Goal: Task Accomplishment & Management: Manage account settings

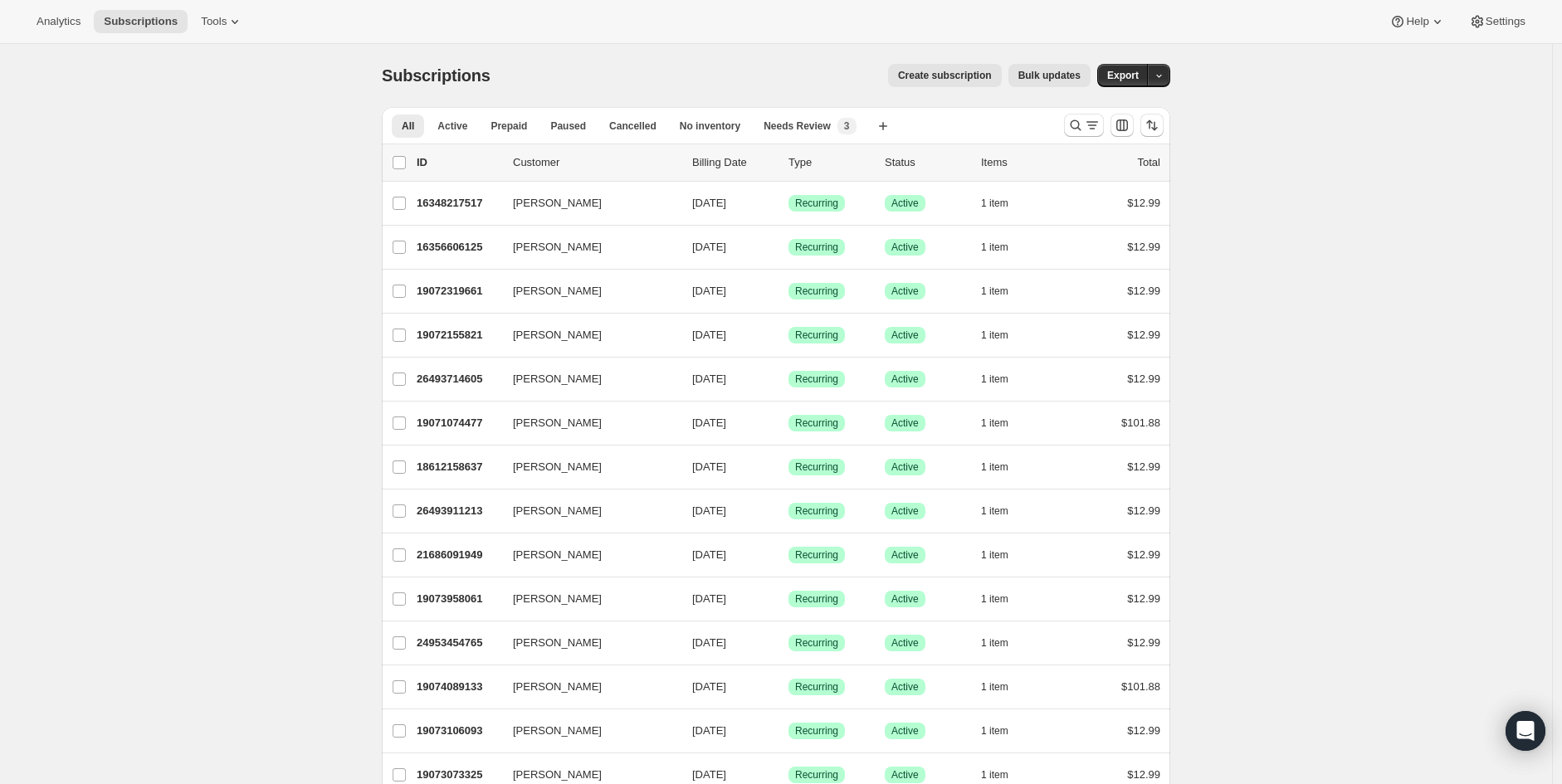
click at [1098, 122] on icon "Search and filter results" at bounding box center [1092, 122] width 12 height 2
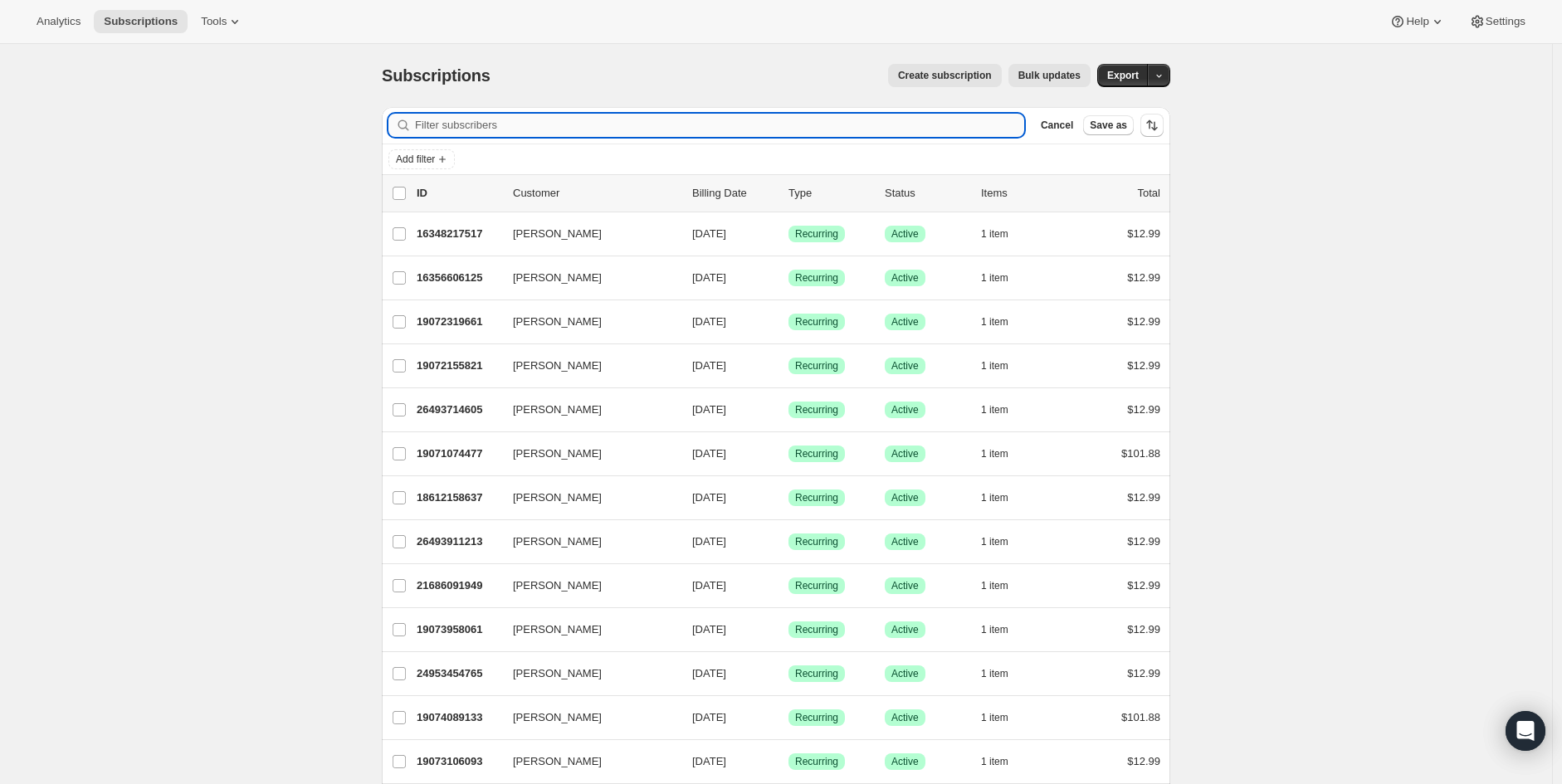
click at [634, 132] on input "Filter subscribers" at bounding box center [719, 126] width 609 height 23
paste input "[EMAIL_ADDRESS][DOMAIN_NAME]"
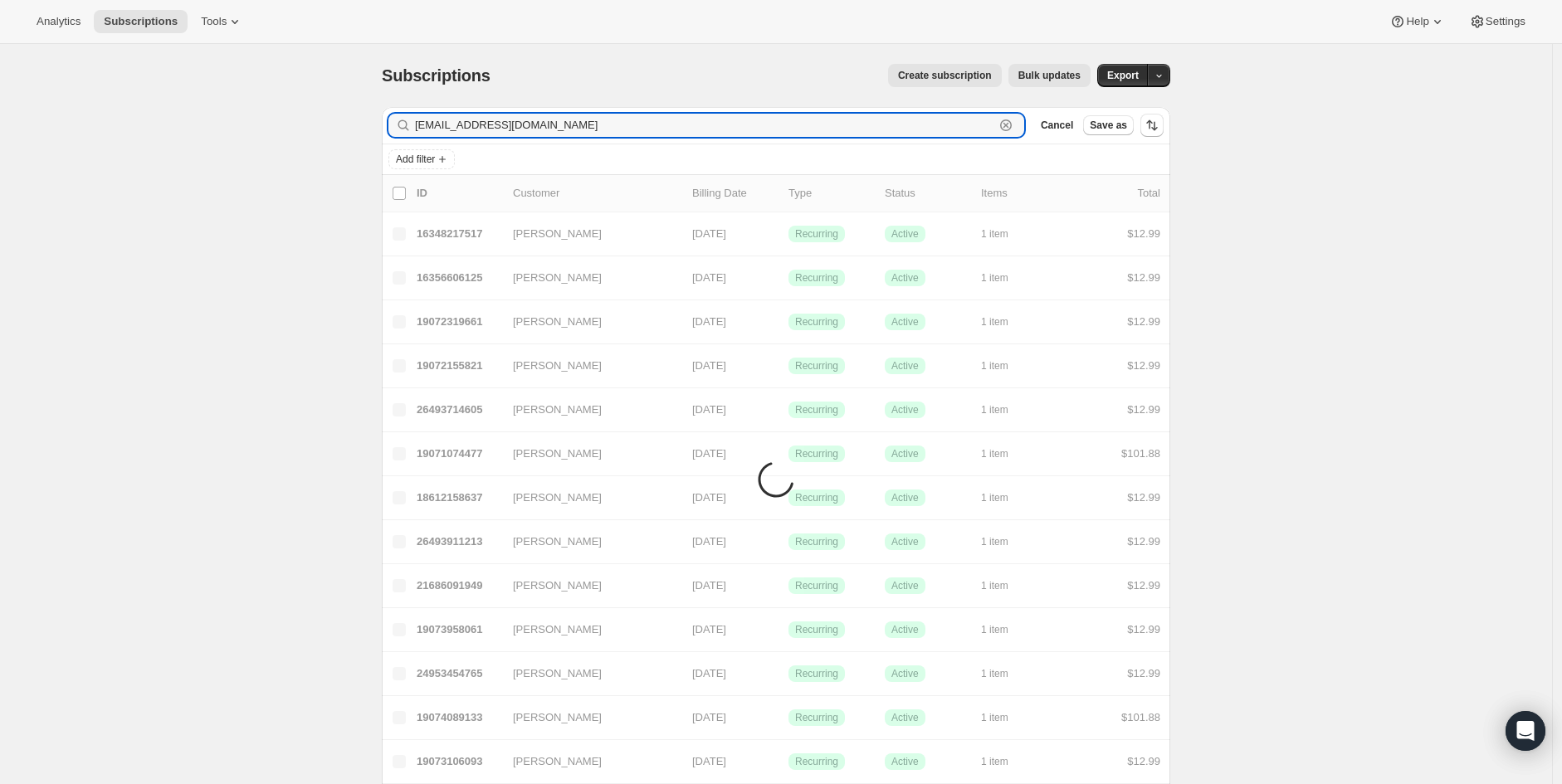
type input "[EMAIL_ADDRESS][DOMAIN_NAME]"
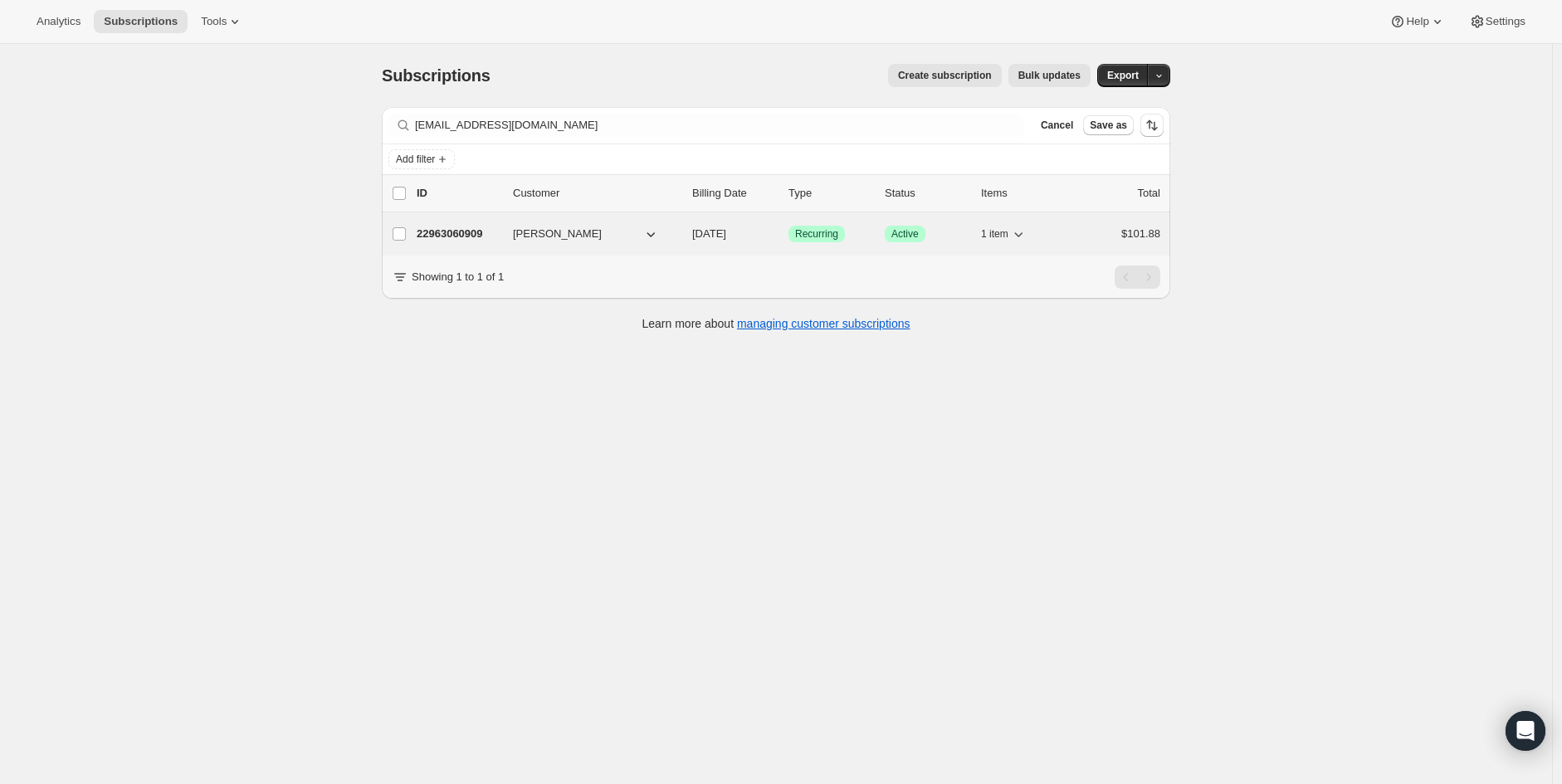
click at [456, 233] on p "22963060909" at bounding box center [458, 233] width 83 height 16
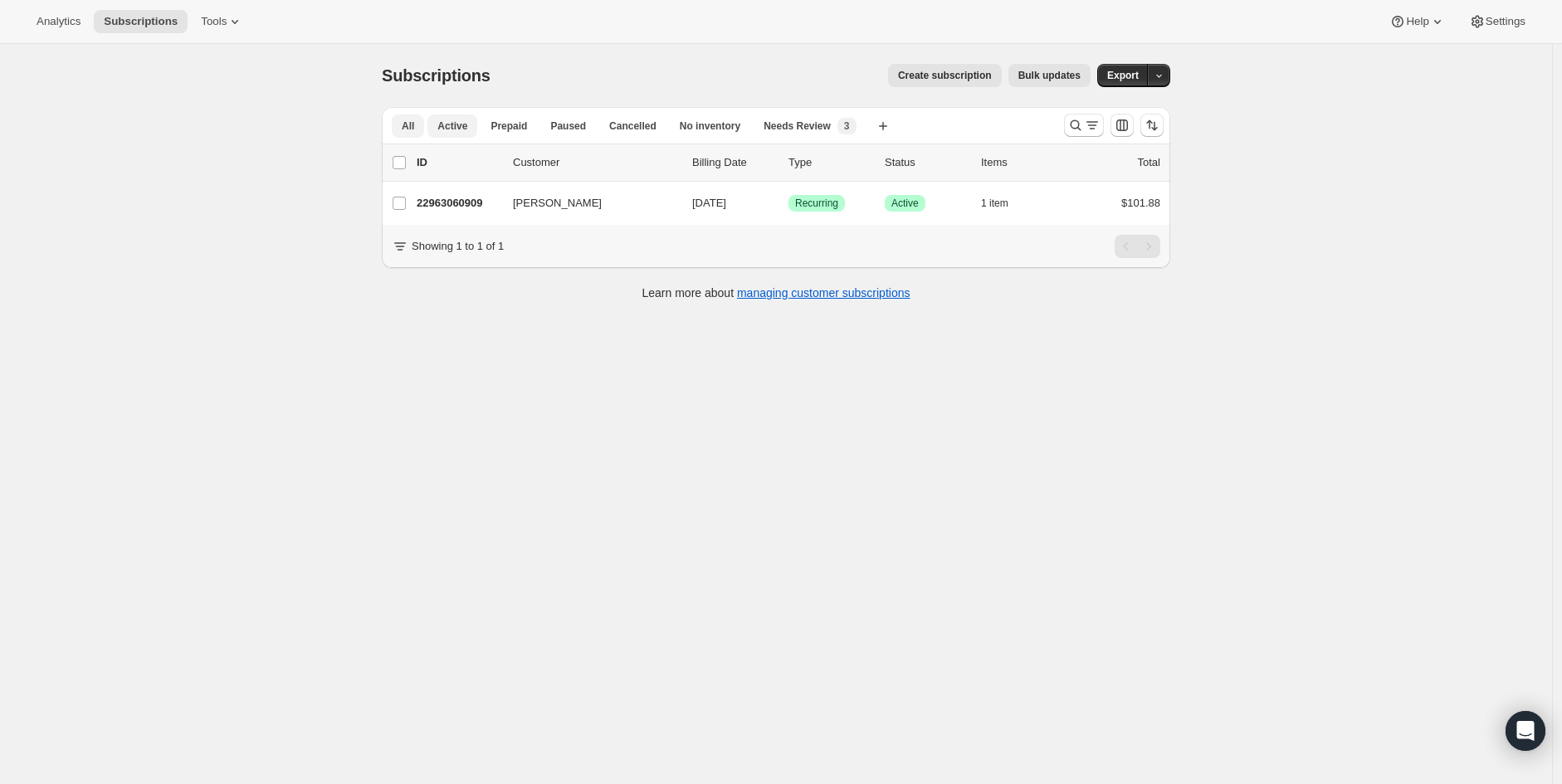
click at [448, 133] on button "Active" at bounding box center [453, 126] width 50 height 23
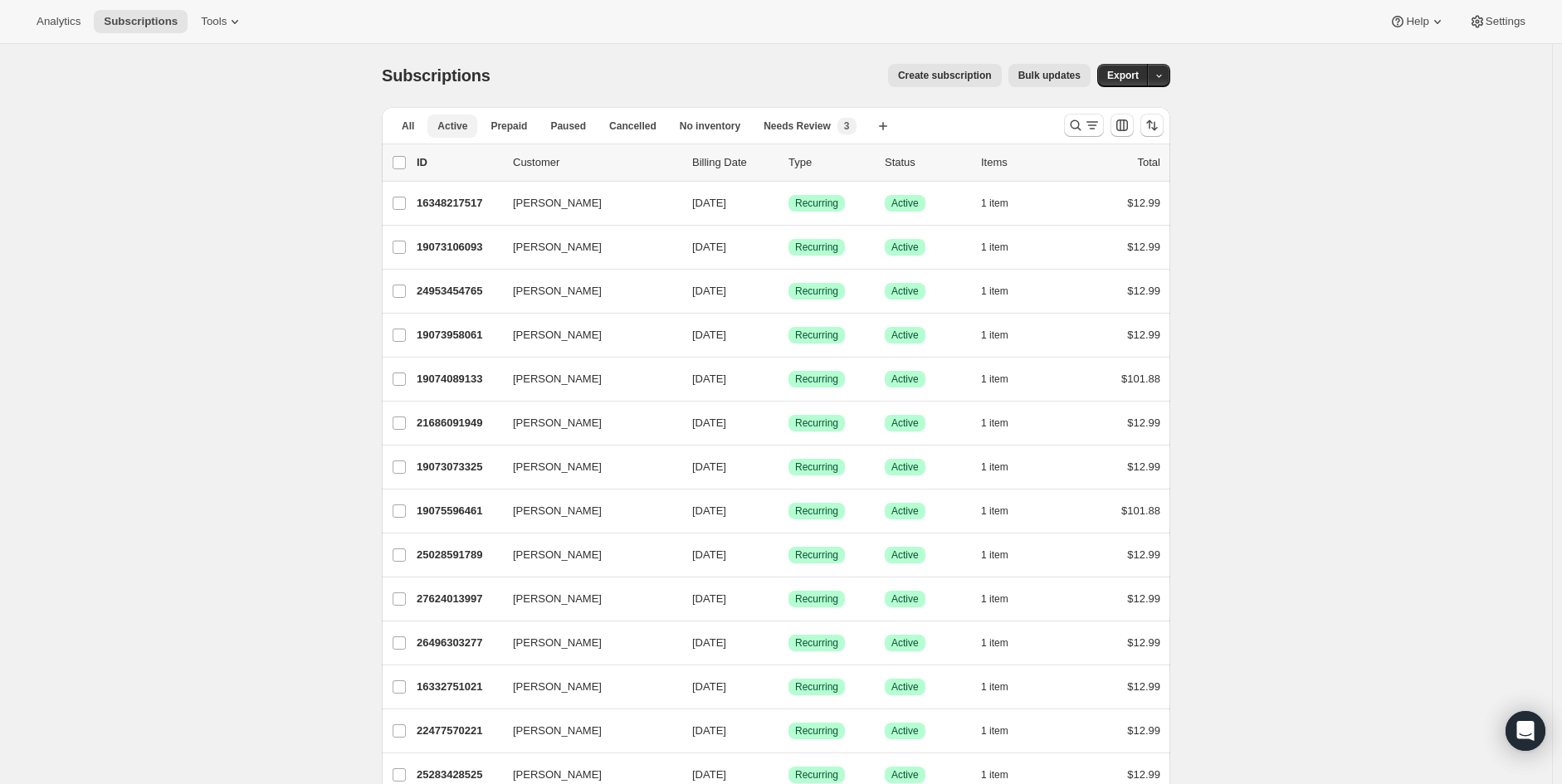
drag, startPoint x: 452, startPoint y: 114, endPoint x: 547, endPoint y: 118, distance: 95.1
click at [453, 114] on button "Active" at bounding box center [453, 126] width 50 height 23
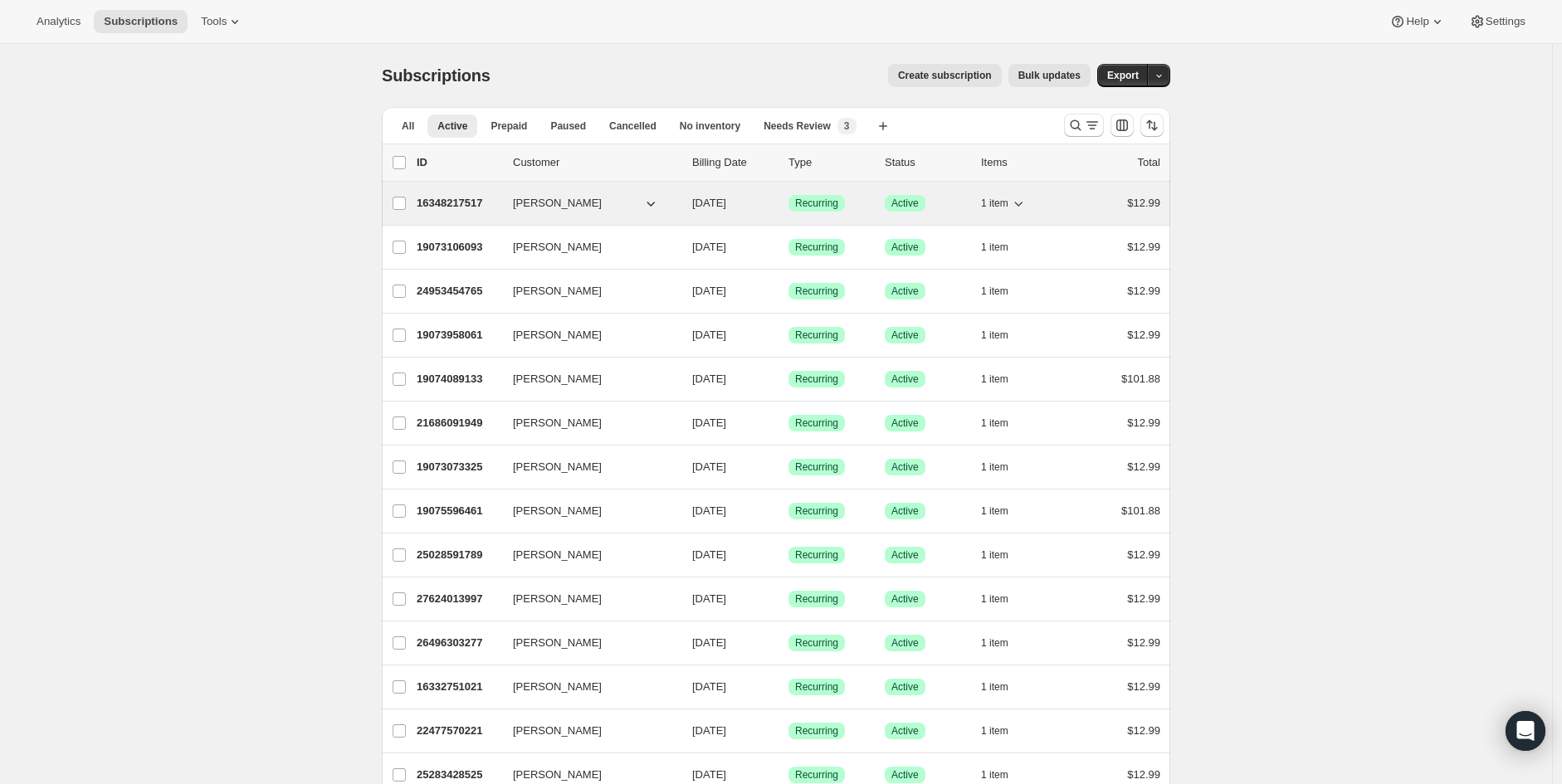
click at [634, 206] on button "[PERSON_NAME]" at bounding box center [586, 203] width 166 height 27
click at [545, 206] on span "[PERSON_NAME]" at bounding box center [557, 202] width 89 height 16
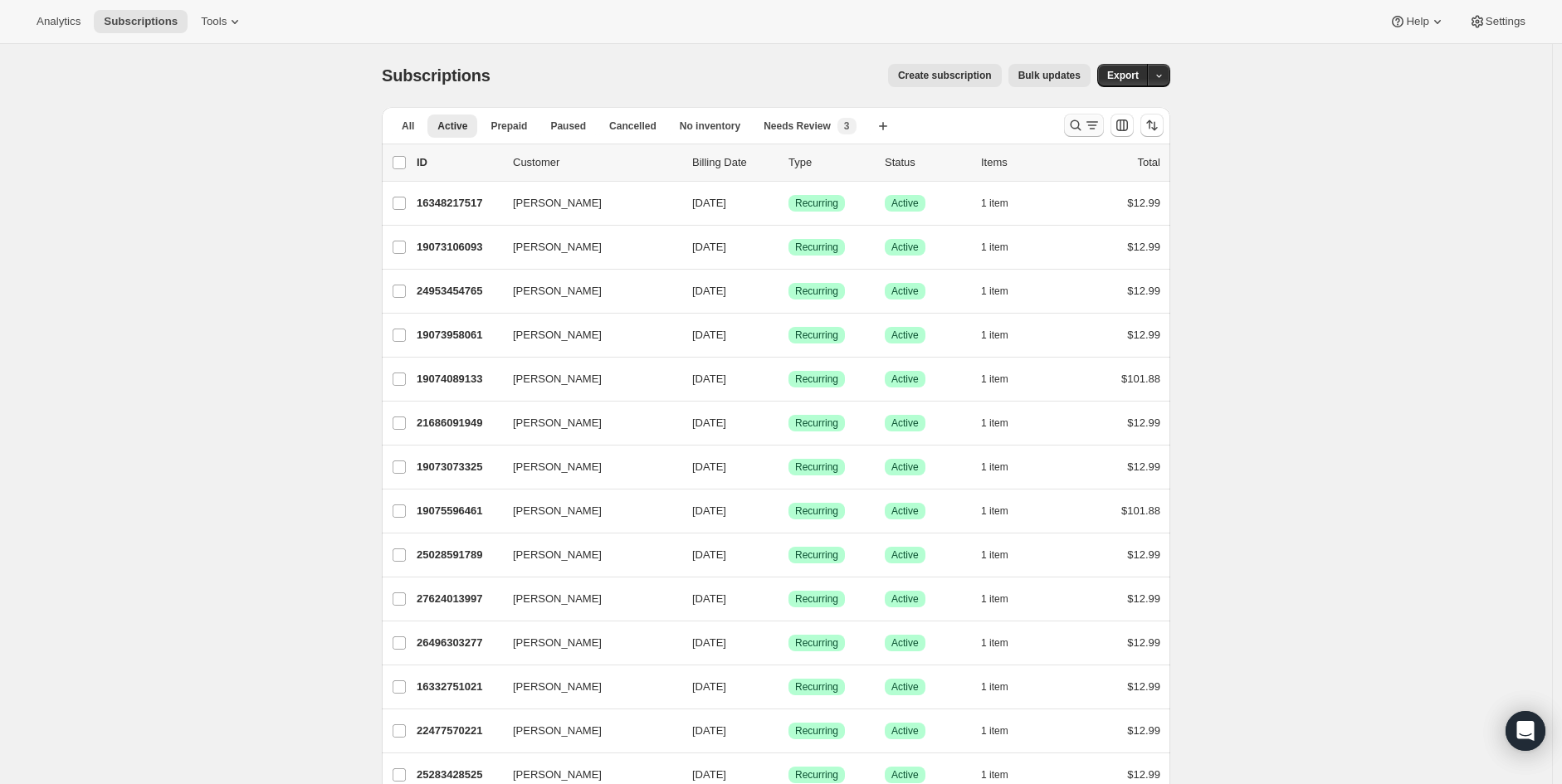
click at [1084, 119] on icon "Search and filter results" at bounding box center [1075, 125] width 16 height 16
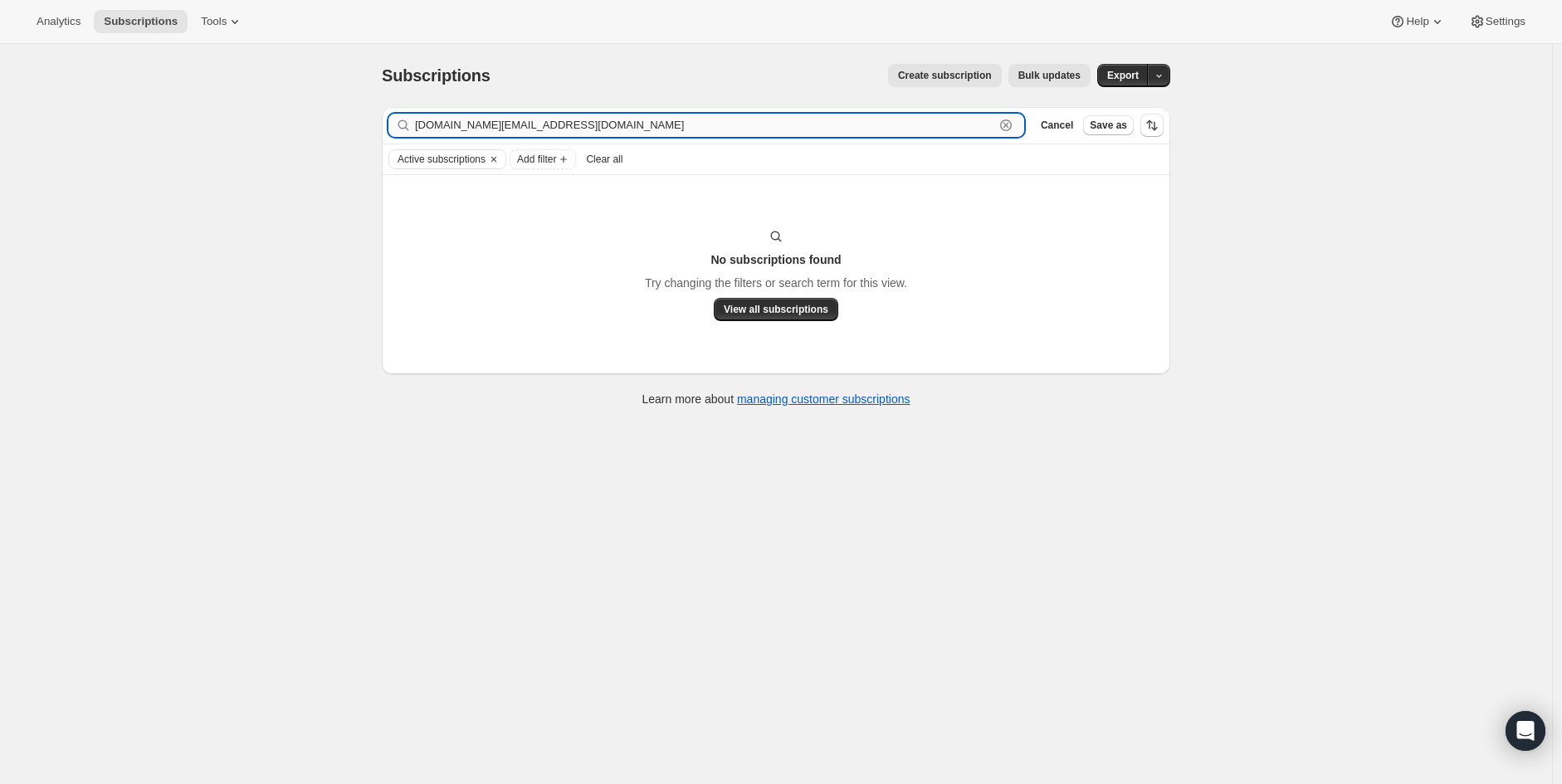
click at [507, 116] on input "jcalis.va@gmail.com" at bounding box center [705, 126] width 579 height 23
paste input "wing.jaysoncalis"
type input "wing.jaysoncalis@gmail.com"
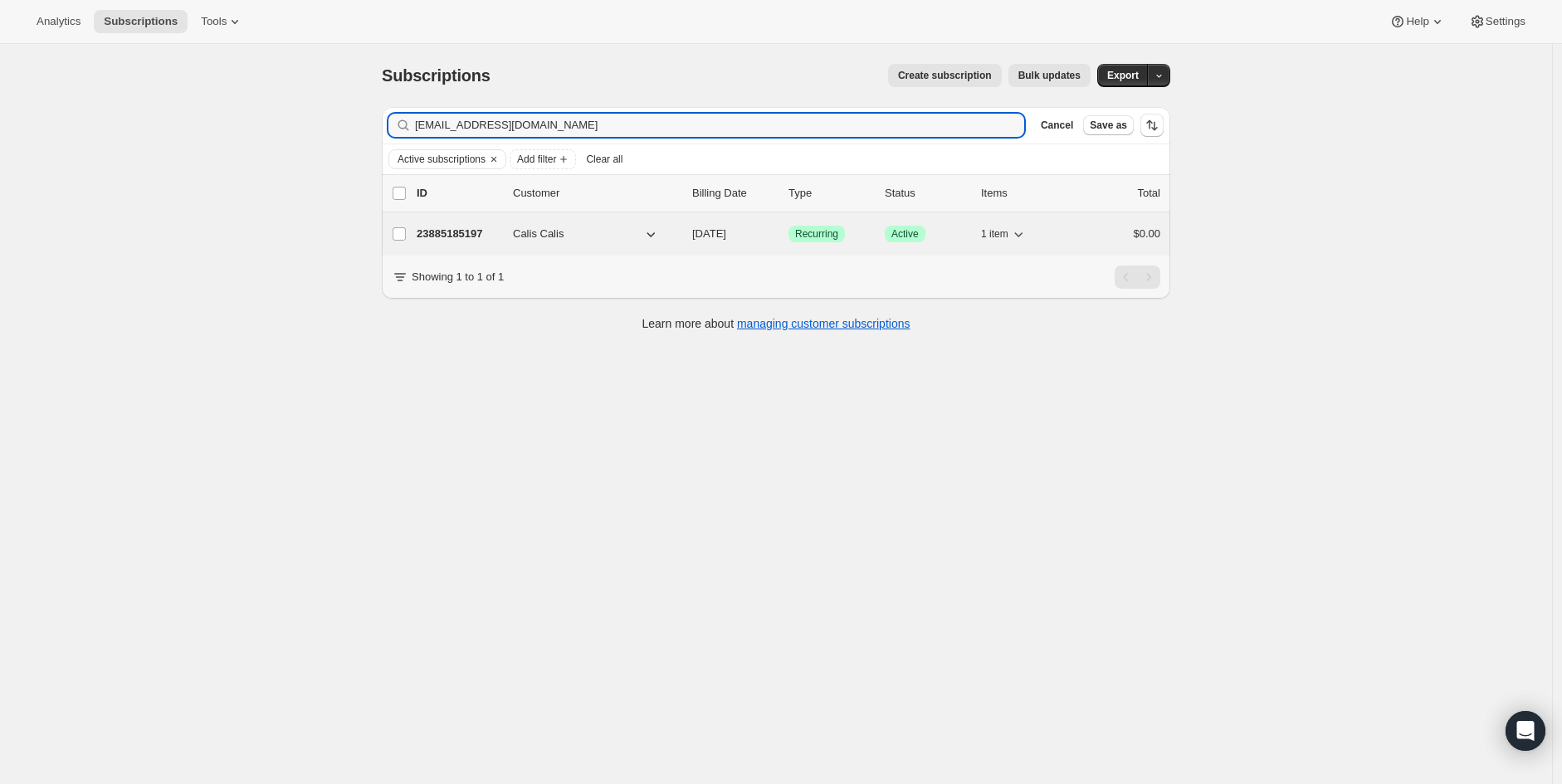
click at [479, 240] on p "23885185197" at bounding box center [458, 233] width 83 height 16
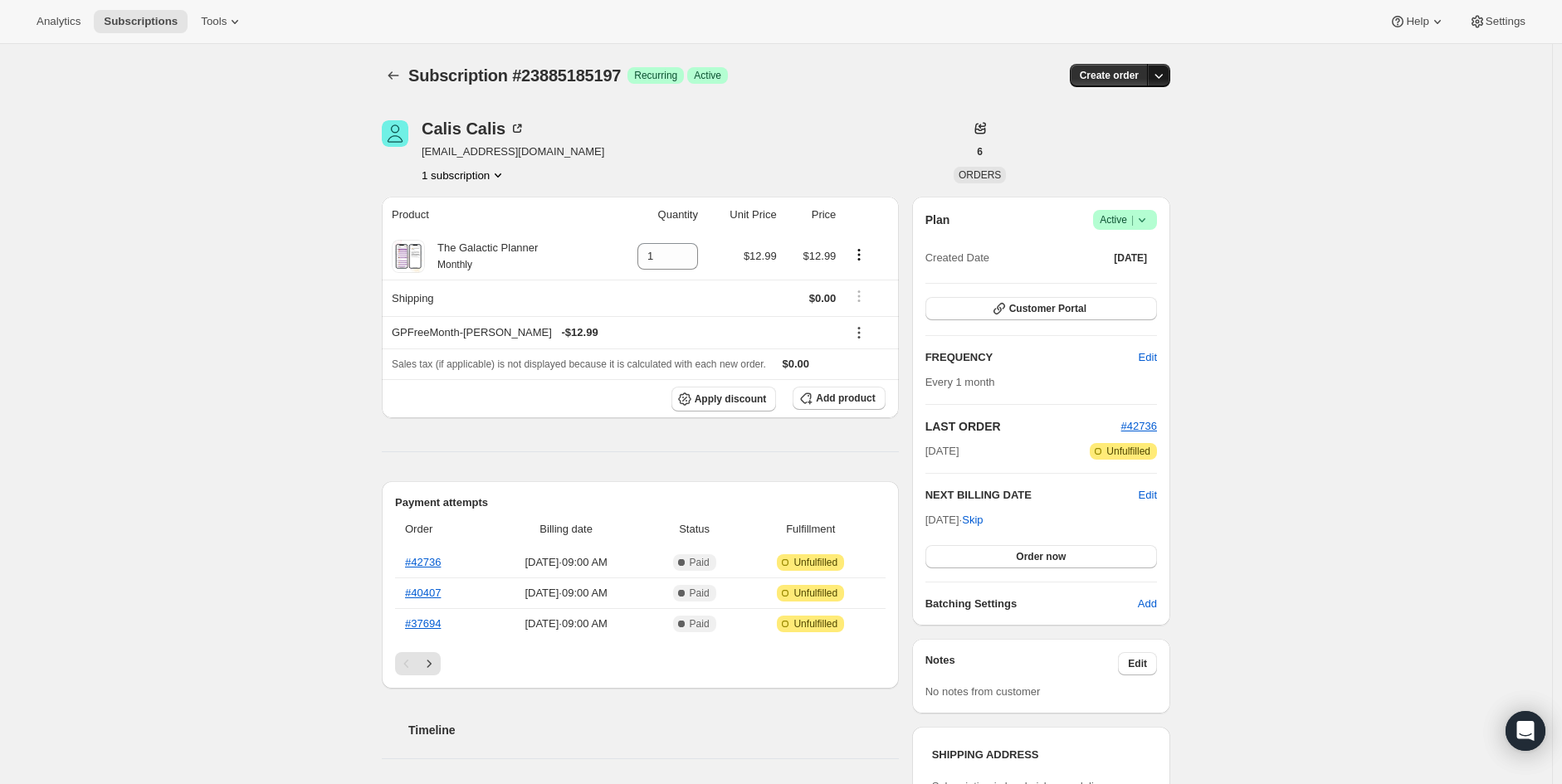
click at [1159, 83] on button "button" at bounding box center [1158, 76] width 23 height 23
click at [1158, 82] on icon "button" at bounding box center [1158, 75] width 16 height 16
click at [1165, 79] on icon "button" at bounding box center [1158, 75] width 16 height 16
click at [490, 177] on button "1 subscription" at bounding box center [464, 174] width 84 height 16
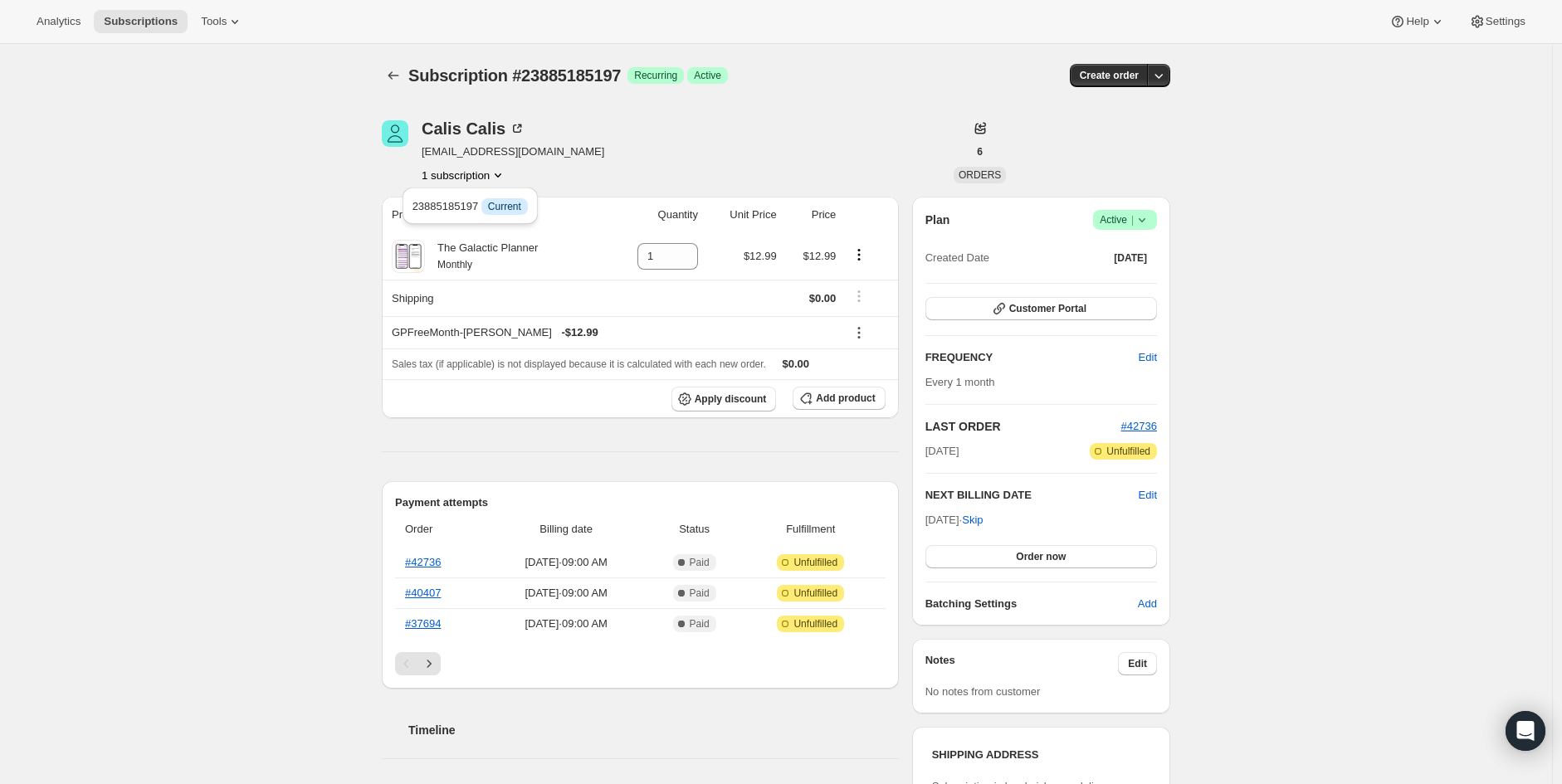
click at [490, 176] on button "1 subscription" at bounding box center [464, 174] width 84 height 16
click at [1150, 219] on icon at bounding box center [1142, 219] width 16 height 16
click at [1138, 286] on span "Cancel subscription" at bounding box center [1131, 280] width 94 height 12
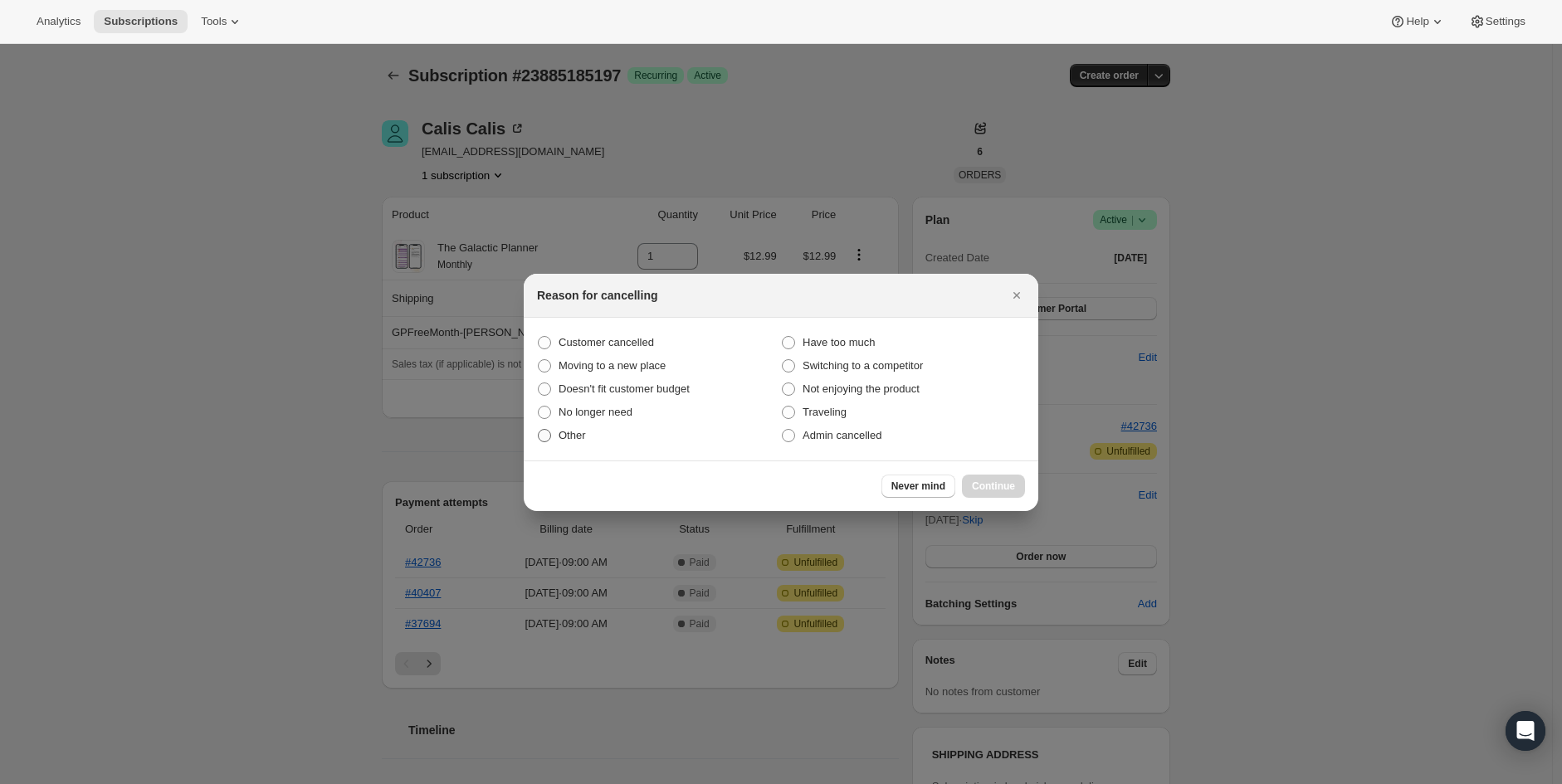
click at [577, 431] on span "Other" at bounding box center [572, 435] width 28 height 12
click at [539, 429] on input "Other" at bounding box center [538, 429] width 1 height 1
radio input "true"
click at [642, 343] on span "Customer cancelled" at bounding box center [607, 342] width 96 height 12
click at [539, 336] on input "Customer cancelled" at bounding box center [538, 336] width 1 height 1
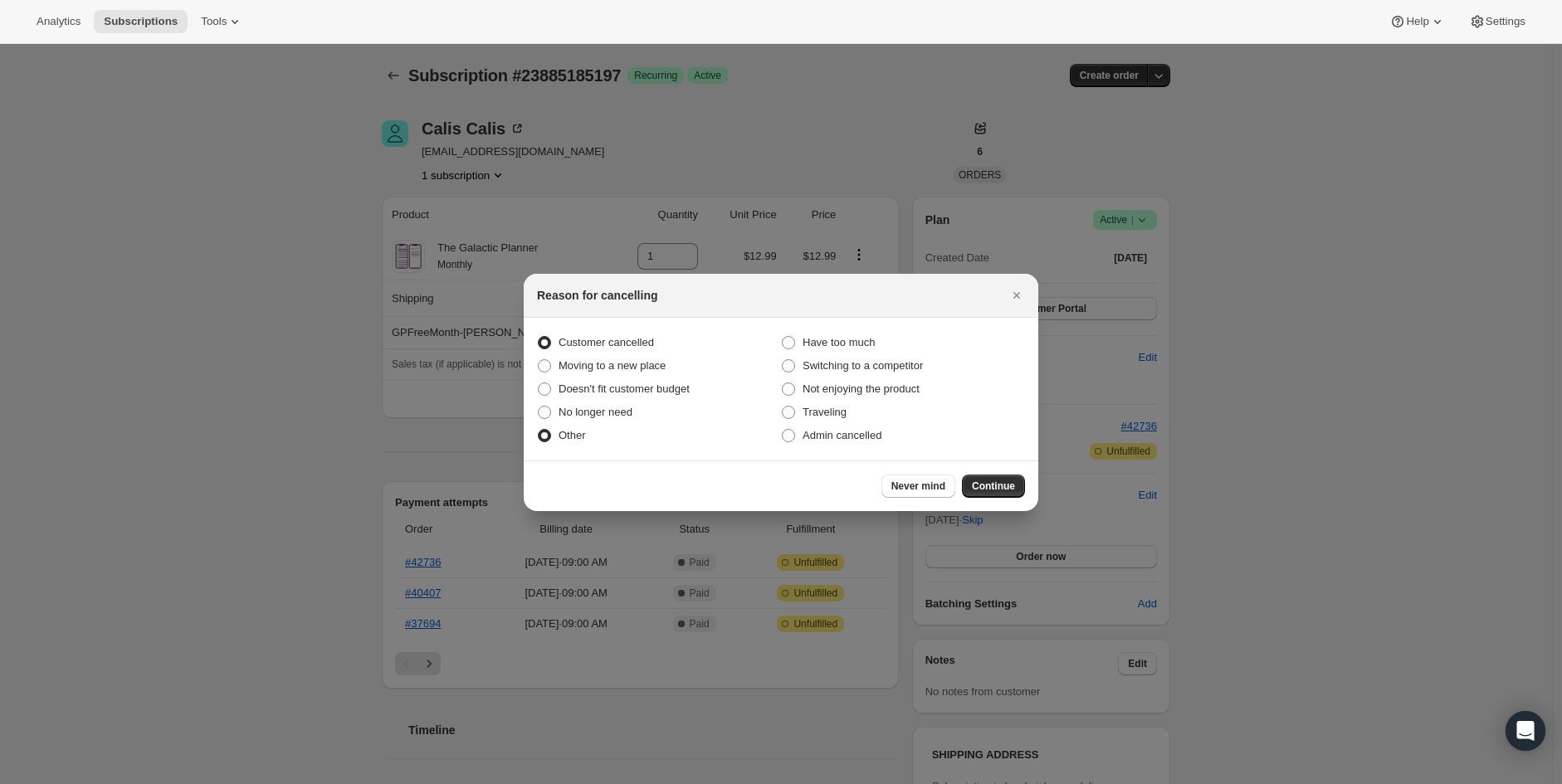
radio input "true"
radio input "false"
click at [640, 366] on span "Moving to a new place" at bounding box center [613, 365] width 107 height 12
click at [539, 360] on input "Moving to a new place" at bounding box center [538, 359] width 1 height 1
radio input "true"
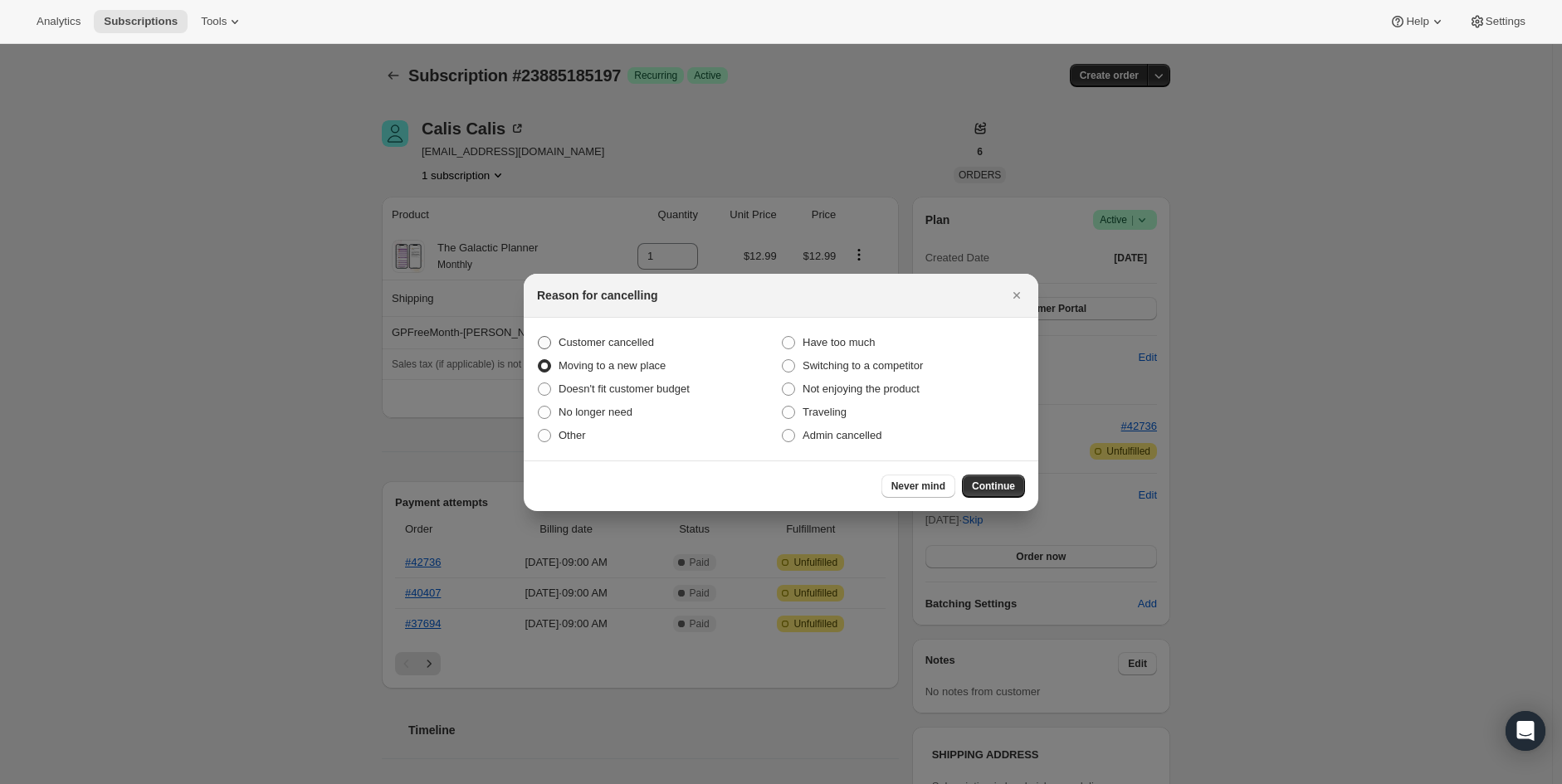
click at [645, 345] on span "Customer cancelled" at bounding box center [607, 342] width 96 height 12
click at [539, 336] on input "Customer cancelled" at bounding box center [538, 336] width 1 height 1
radio input "true"
radio input "false"
click at [1009, 293] on icon "Close" at bounding box center [1016, 295] width 16 height 16
